Goal: Task Accomplishment & Management: Complete application form

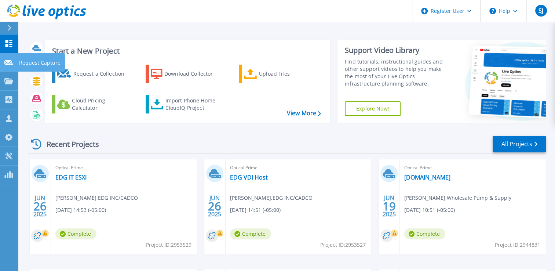
click at [3, 59] on link "Request Capture Request Capture" at bounding box center [9, 62] width 18 height 19
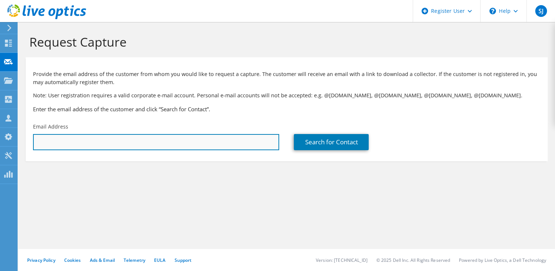
click at [51, 139] on input "text" at bounding box center [156, 142] width 246 height 16
paste input "[EMAIL_ADDRESS][DOMAIN_NAME]"
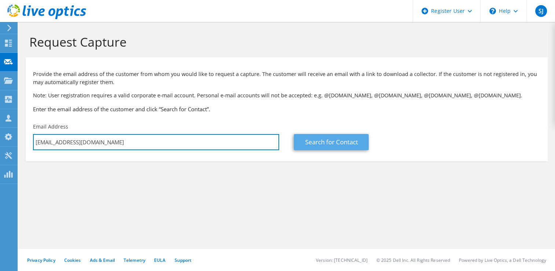
type input "[EMAIL_ADDRESS][DOMAIN_NAME]"
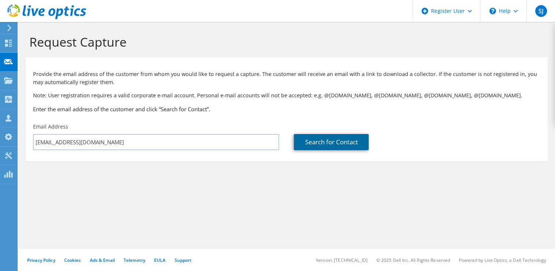
click at [330, 141] on link "Search for Contact" at bounding box center [331, 142] width 75 height 16
type input "[PERSON_NAME] CONSULTING ENGINEER"
type input "[PERSON_NAME]"
type input "Rose"
type input "[GEOGRAPHIC_DATA]"
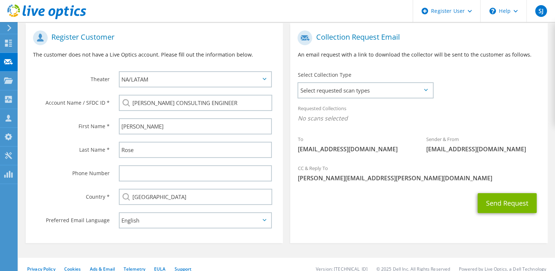
scroll to position [147, 0]
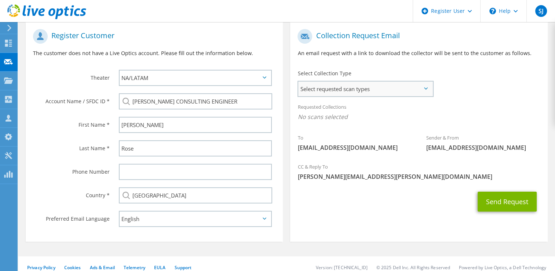
click at [346, 87] on span "Select requested scan types" at bounding box center [365, 88] width 134 height 15
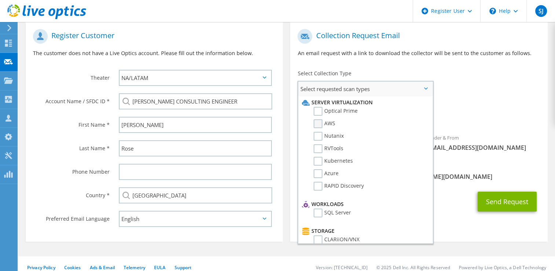
scroll to position [0, 0]
click at [320, 111] on label "Optical Prime" at bounding box center [335, 111] width 44 height 9
click at [0, 0] on input "Optical Prime" at bounding box center [0, 0] width 0 height 0
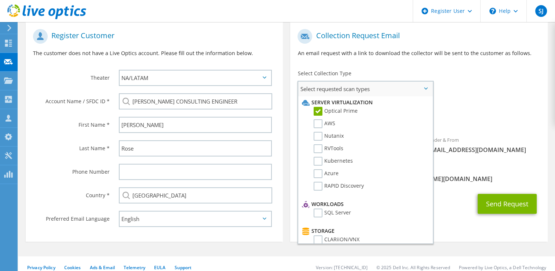
click at [426, 89] on span "Select requested scan types" at bounding box center [365, 88] width 134 height 15
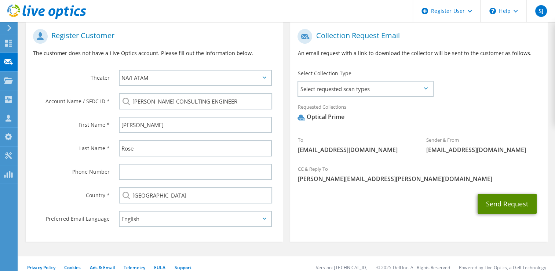
click at [499, 204] on button "Send Request" at bounding box center [506, 204] width 59 height 20
